Goal: Task Accomplishment & Management: Manage account settings

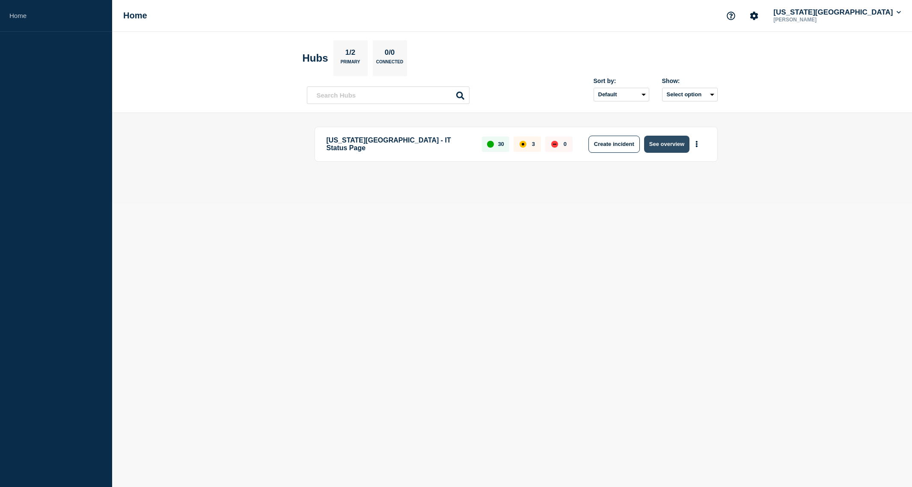
click at [671, 151] on button "See overview" at bounding box center [666, 144] width 45 height 17
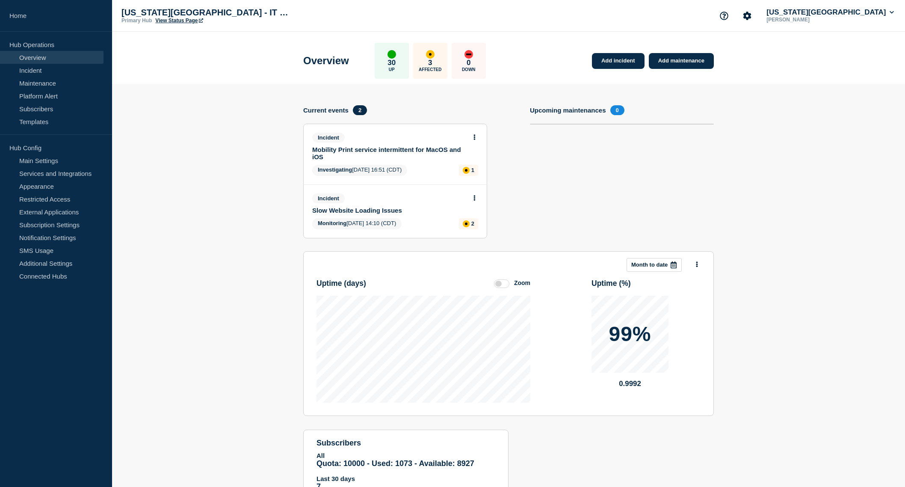
click at [473, 200] on button at bounding box center [474, 198] width 7 height 7
click at [477, 227] on link "Update incident" at bounding box center [475, 229] width 42 height 7
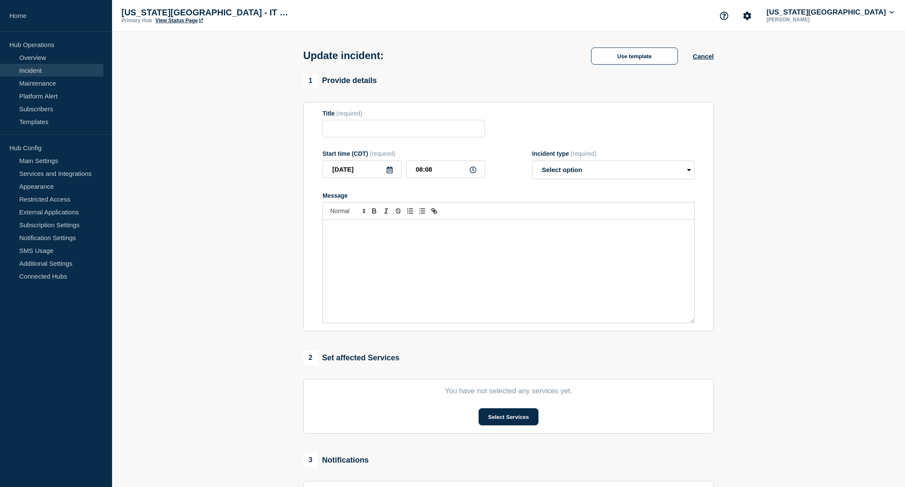
type input "Slow Website Loading Issues"
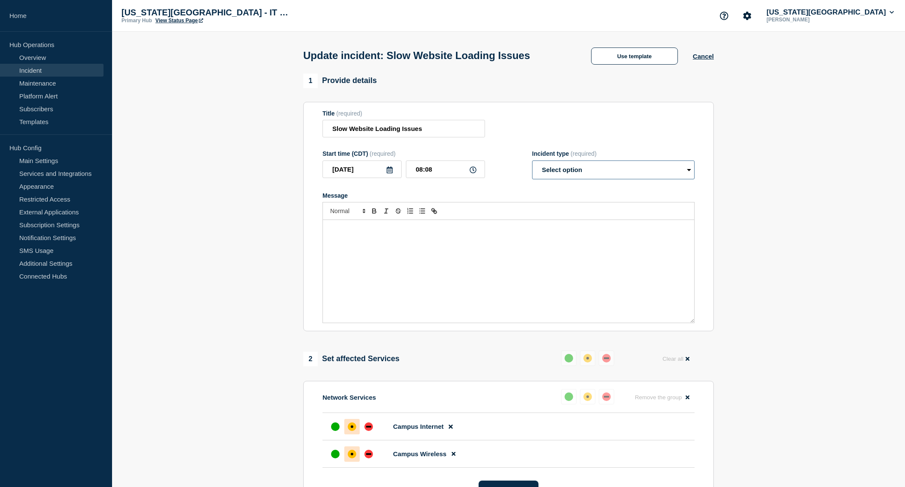
click at [589, 169] on select "Select option Investigating Identified Monitoring Resolved" at bounding box center [613, 169] width 163 height 19
select select "resolved"
click at [532, 162] on select "Select option Investigating Identified Monitoring Resolved" at bounding box center [613, 169] width 163 height 19
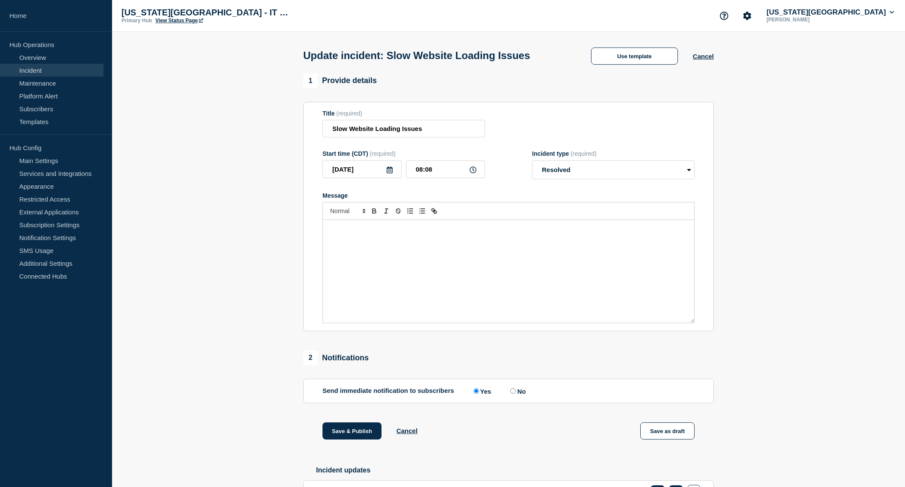
click at [498, 248] on div "Message" at bounding box center [508, 271] width 371 height 103
click at [430, 230] on p "We have received no further reports of issues and are closing this as resolved.…" at bounding box center [508, 229] width 359 height 8
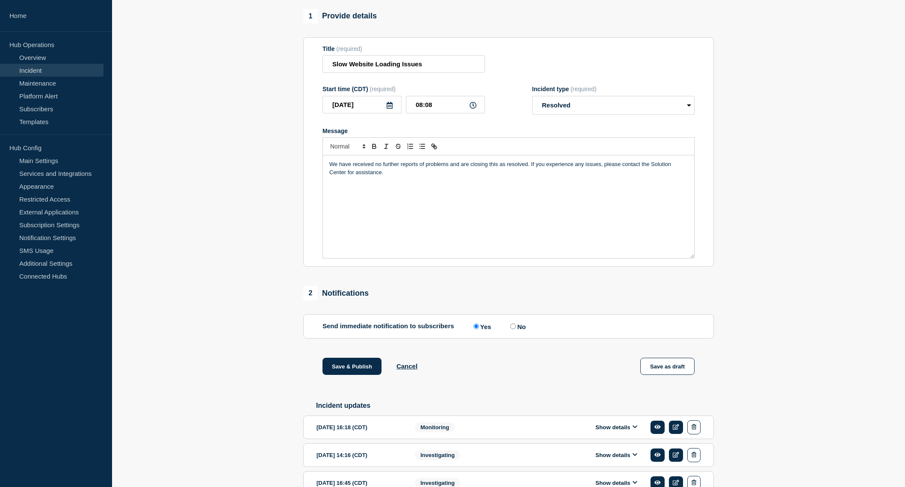
scroll to position [86, 0]
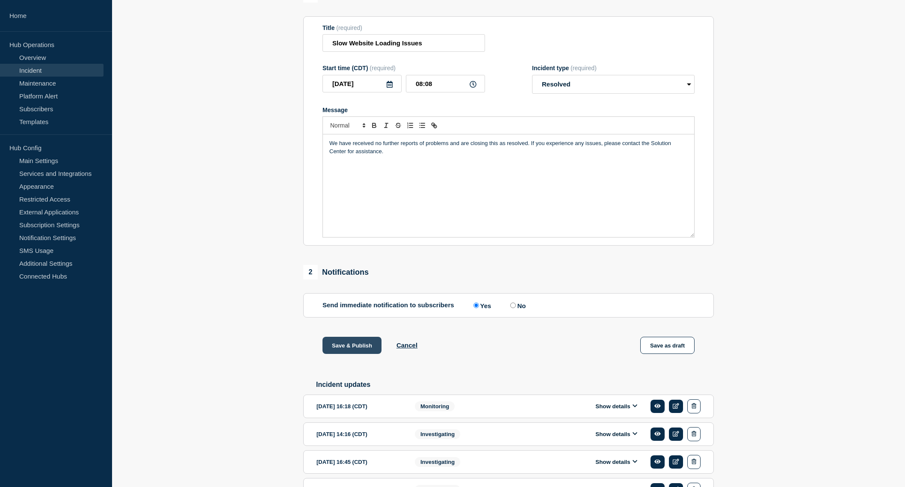
click at [354, 349] on button "Save & Publish" at bounding box center [352, 345] width 59 height 17
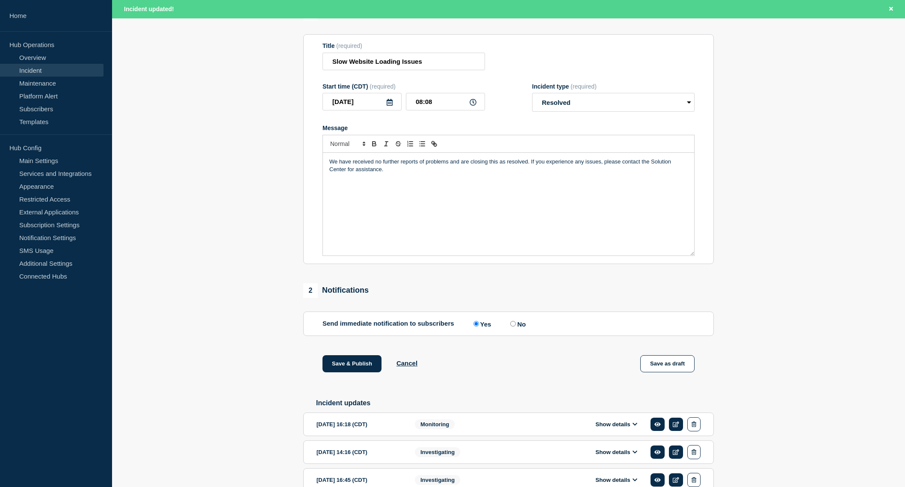
scroll to position [104, 0]
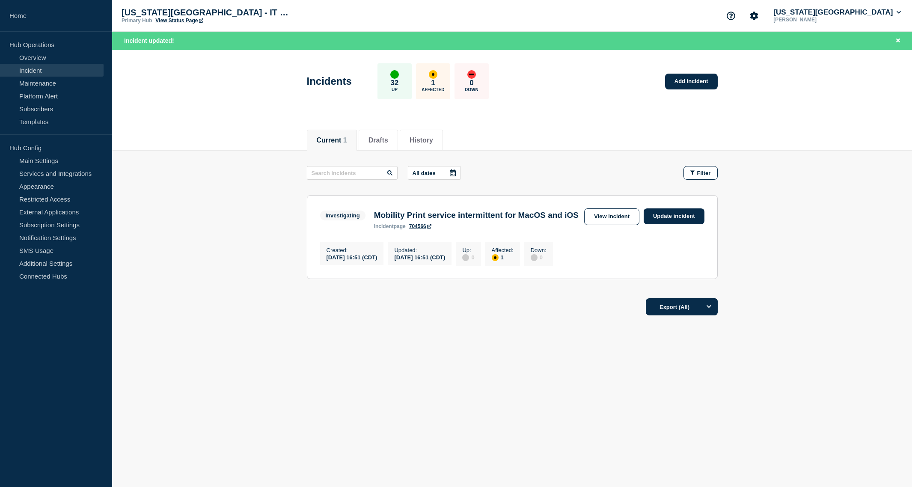
click at [412, 329] on footer "Export (All)" at bounding box center [512, 310] width 800 height 37
